Goal: Information Seeking & Learning: Check status

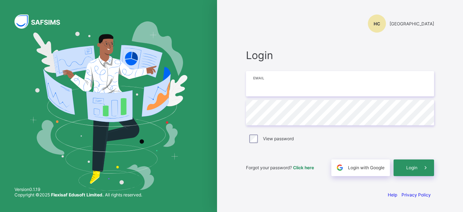
click at [287, 88] on input "email" at bounding box center [340, 83] width 188 height 25
type input "**********"
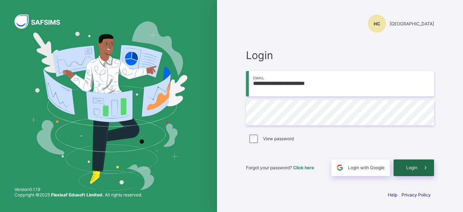
click at [413, 167] on span "Login" at bounding box center [411, 167] width 11 height 5
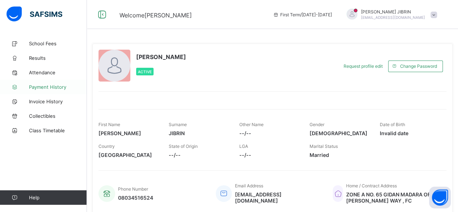
click at [46, 89] on span "Payment History" at bounding box center [58, 87] width 58 height 6
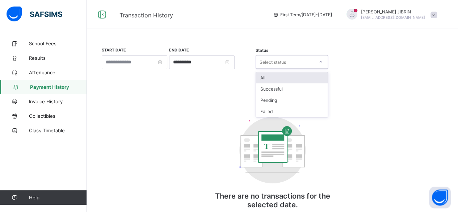
click at [322, 62] on icon at bounding box center [321, 61] width 4 height 7
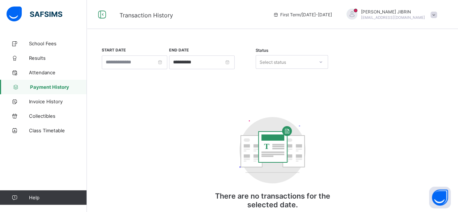
click at [370, 72] on div "**********" at bounding box center [272, 62] width 345 height 30
click at [48, 101] on span "Invoice History" at bounding box center [58, 101] width 58 height 6
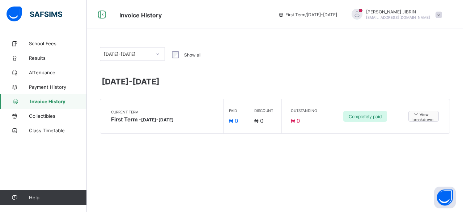
click at [416, 114] on icon at bounding box center [416, 114] width 7 height 6
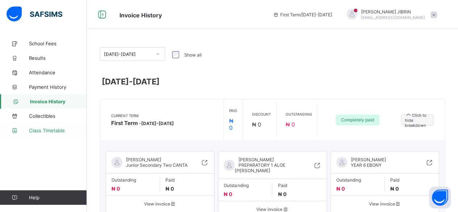
click at [39, 131] on span "Class Timetable" at bounding box center [58, 130] width 58 height 6
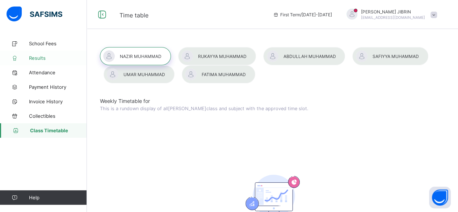
click at [37, 60] on span "Results" at bounding box center [58, 58] width 58 height 6
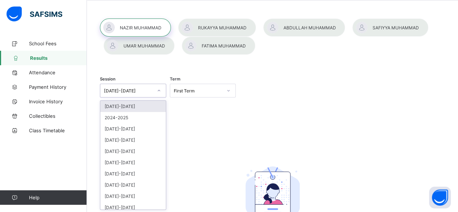
click at [161, 97] on div "option [DATE]-[DATE] focused, 1 of 14. 14 results available. Use Up and Down to…" at bounding box center [133, 91] width 66 height 14
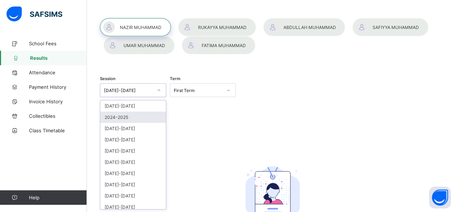
click at [130, 117] on div "2024-2025" at bounding box center [133, 116] width 66 height 11
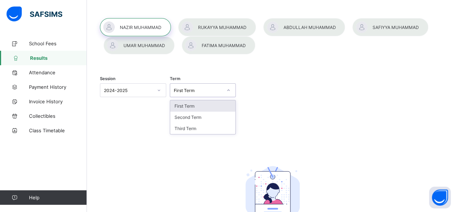
click at [231, 92] on icon at bounding box center [228, 90] width 4 height 7
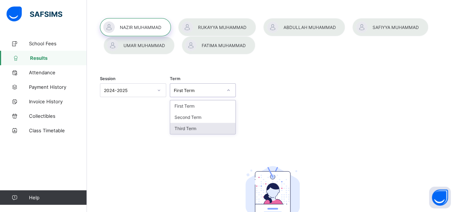
click at [201, 128] on div "Third Term" at bounding box center [203, 128] width 66 height 11
click at [308, 29] on div at bounding box center [304, 27] width 82 height 18
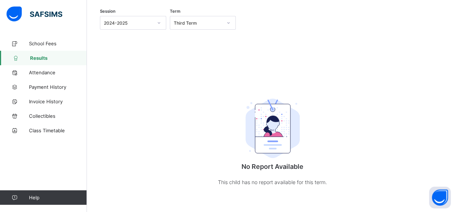
scroll to position [0, 0]
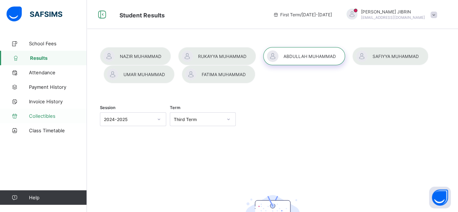
click at [43, 114] on span "Collectibles" at bounding box center [58, 116] width 58 height 6
